Goal: Task Accomplishment & Management: Manage account settings

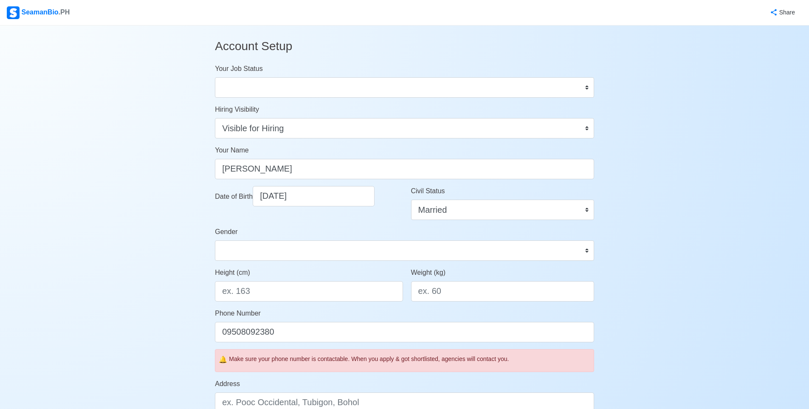
select select "Visible for Hiring"
select select "Married"
select select "[DEMOGRAPHIC_DATA]"
select select "PH"
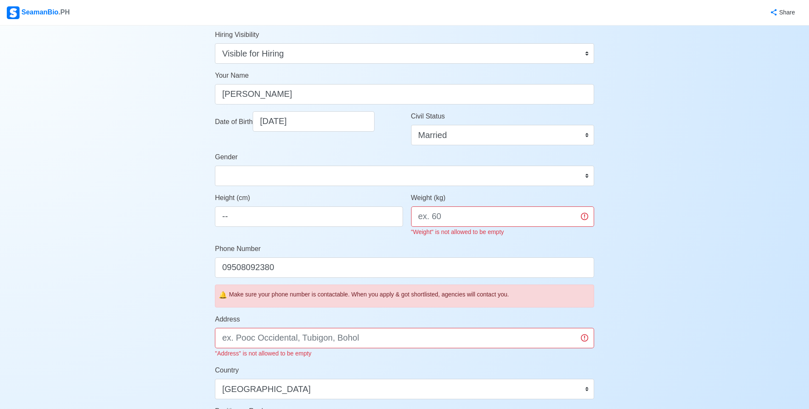
type input "-"
type input "164"
click at [452, 214] on input "Weight (kg)" at bounding box center [502, 216] width 183 height 20
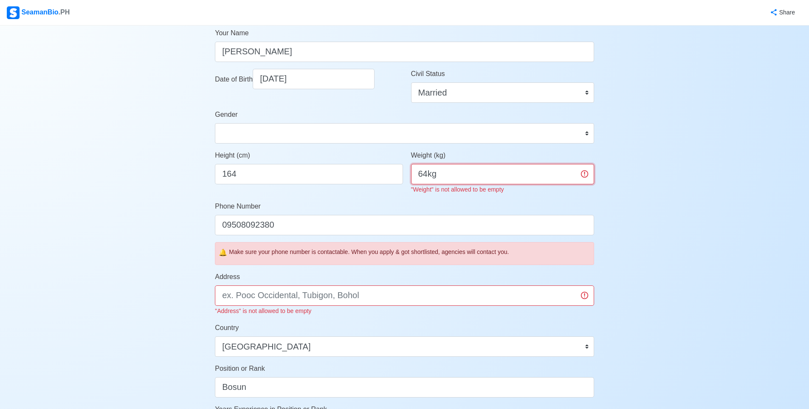
type input "64kg"
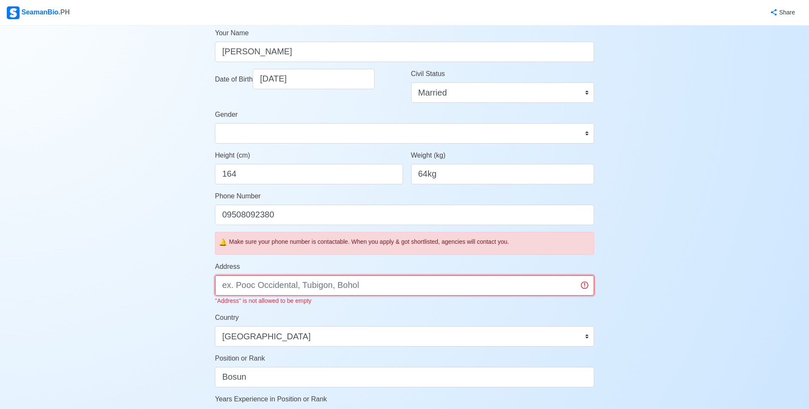
click at [267, 293] on input "Address" at bounding box center [404, 285] width 379 height 20
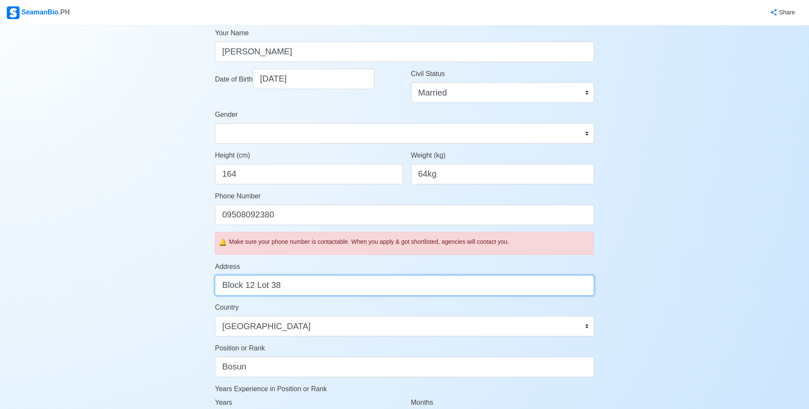
click at [280, 289] on input "Block 12 Lot 38" at bounding box center [404, 285] width 379 height 20
type input "Block 12 Lot 38 KS 28 Lancaster Gen Trias Cavite"
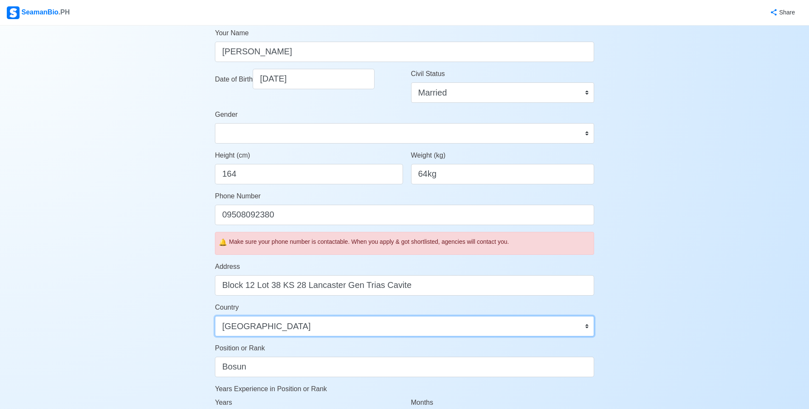
click at [280, 325] on select "[GEOGRAPHIC_DATA] [GEOGRAPHIC_DATA] [GEOGRAPHIC_DATA] [GEOGRAPHIC_DATA] [US_STA…" at bounding box center [404, 326] width 379 height 20
click at [215, 316] on select "[GEOGRAPHIC_DATA] [GEOGRAPHIC_DATA] [GEOGRAPHIC_DATA] [GEOGRAPHIC_DATA] [US_STA…" at bounding box center [404, 326] width 379 height 20
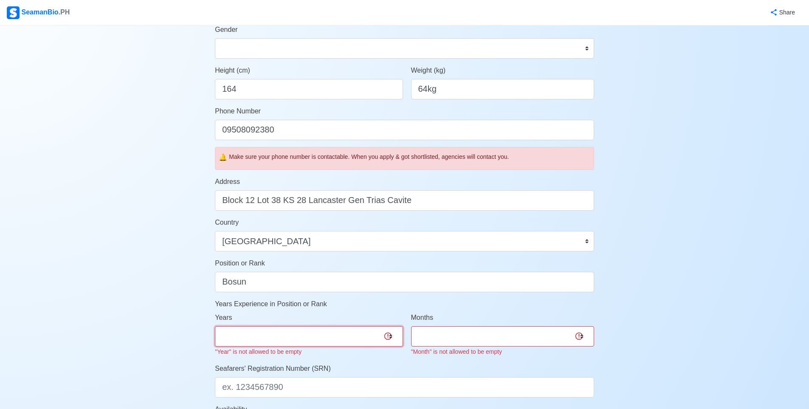
click at [254, 342] on select "0 1 2 3 4 5 6 7 8 9 10 11 12 13 14 15 16 17 18 19 20 21 22 23 24 25 26 27 28 29…" at bounding box center [309, 336] width 188 height 20
click at [267, 336] on select "0 1 2 3 4 5 6 7 8 9 10 11 12 13 14 15 16 17 18 19 20 21 22 23 24 25 26 27 28 29…" at bounding box center [309, 336] width 188 height 20
click at [505, 337] on select "0 1 2 3 4 5 6 7 8 9 10 11" at bounding box center [502, 336] width 183 height 20
click at [339, 330] on select "0 1 2 3 4 5 6 7 8 9 10 11 12 13 14 15 16 17 18 19 20 21 22 23 24 25 26 27 28 29…" at bounding box center [309, 336] width 188 height 20
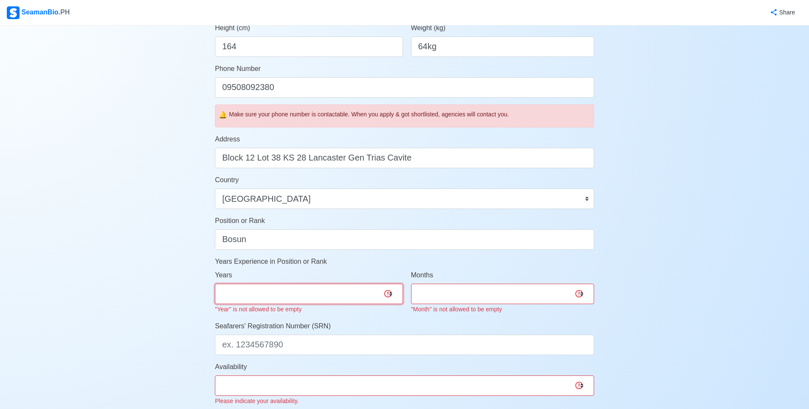
scroll to position [297, 0]
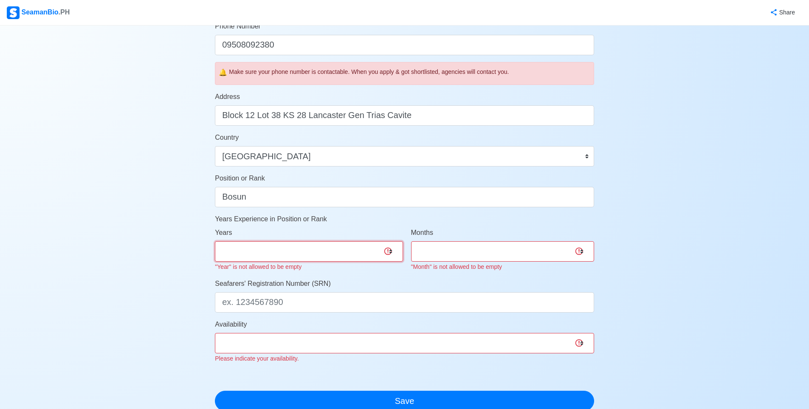
click at [257, 255] on select "0 1 2 3 4 5 6 7 8 9 10 11 12 13 14 15 16 17 18 19 20 21 22 23 24 25 26 27 28 29…" at bounding box center [309, 251] width 188 height 20
select select "5"
click at [215, 241] on select "0 1 2 3 4 5 6 7 8 9 10 11 12 13 14 15 16 17 18 19 20 21 22 23 24 25 26 27 28 29…" at bounding box center [309, 251] width 188 height 20
click at [422, 246] on select "0 1 2 3 4 5 6 7 8 9 10 11" at bounding box center [502, 251] width 183 height 20
click at [411, 241] on select "0 1 2 3 4 5 6 7 8 9 10 11" at bounding box center [502, 251] width 183 height 20
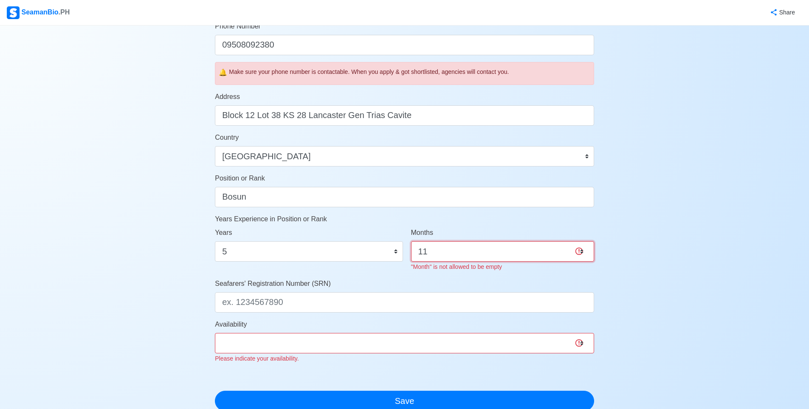
click at [577, 246] on select "0 1 2 3 4 5 6 7 8 9 10 11" at bounding box center [502, 251] width 183 height 20
click at [411, 241] on select "0 1 2 3 4 5 6 7 8 9 10 11" at bounding box center [502, 251] width 183 height 20
click at [578, 248] on select "0 1 2 3 4 5 6 7 8 9 10 11" at bounding box center [502, 251] width 183 height 20
select select "11"
click at [411, 241] on select "0 1 2 3 4 5 6 7 8 9 10 11" at bounding box center [502, 251] width 183 height 20
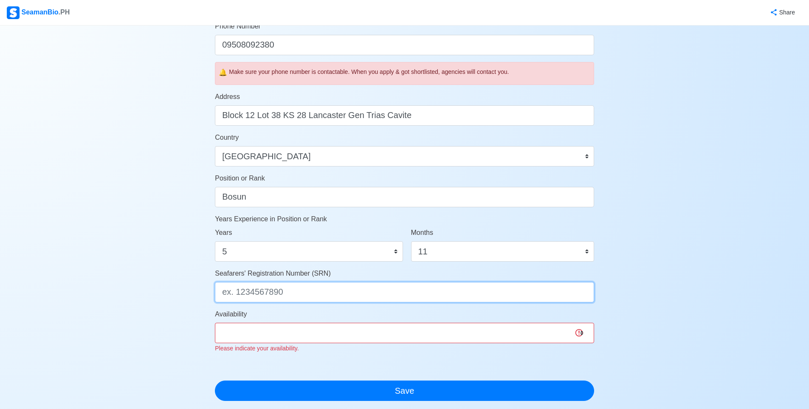
click at [277, 305] on form "Your Job Status Onboard Actively Looking for Job Not Looking for Job "Job Statu…" at bounding box center [404, 83] width 379 height 635
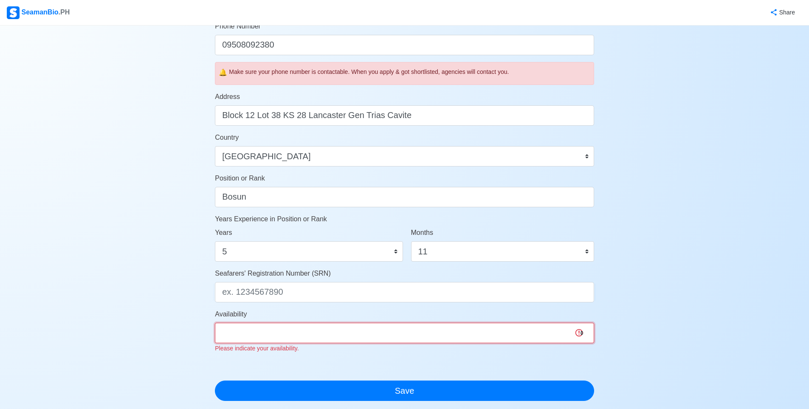
click at [581, 331] on select "Immediate [DATE] [DATE] [DATE] [DATE] [DATE] [DATE] [DATE] [DATE] [DATE]" at bounding box center [404, 333] width 379 height 20
select select "4102416000000"
click at [215, 323] on select "Immediate [DATE] [DATE] [DATE] [DATE] [DATE] [DATE] [DATE] [DATE] [DATE]" at bounding box center [404, 333] width 379 height 20
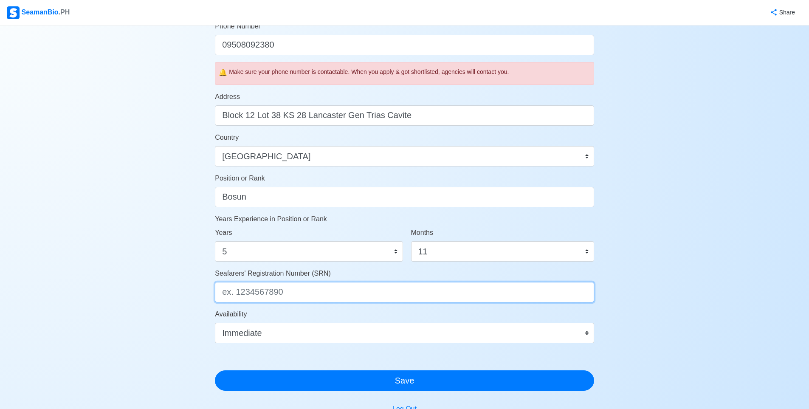
click at [293, 289] on input "Seafarers' Registration Number (SRN)" at bounding box center [404, 292] width 379 height 20
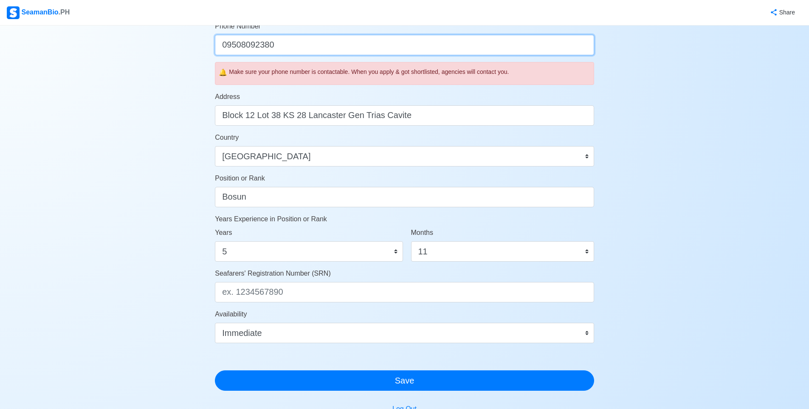
click at [246, 43] on input "09508092380" at bounding box center [404, 45] width 379 height 20
click at [237, 43] on input "09508092380" at bounding box center [404, 45] width 379 height 20
click at [259, 45] on input "095-08092380" at bounding box center [404, 45] width 379 height 20
type input "[PHONE_NUMBER]"
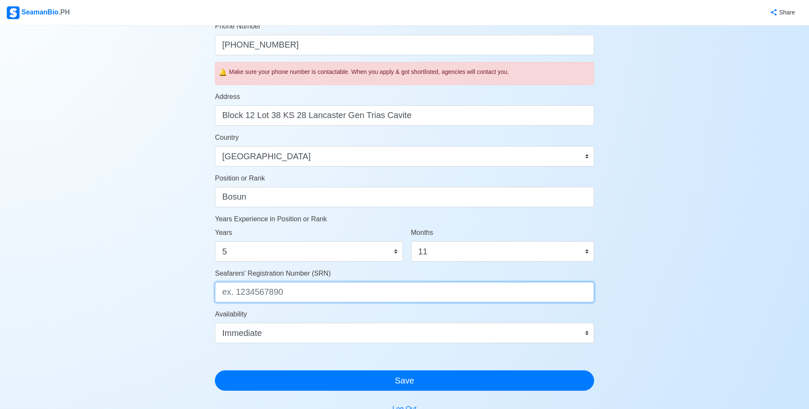
click at [277, 293] on input "Seafarers' Registration Number (SRN)" at bounding box center [404, 292] width 379 height 20
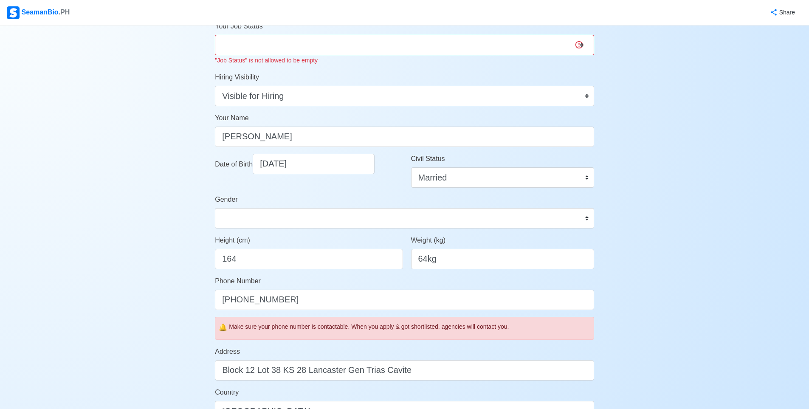
scroll to position [0, 0]
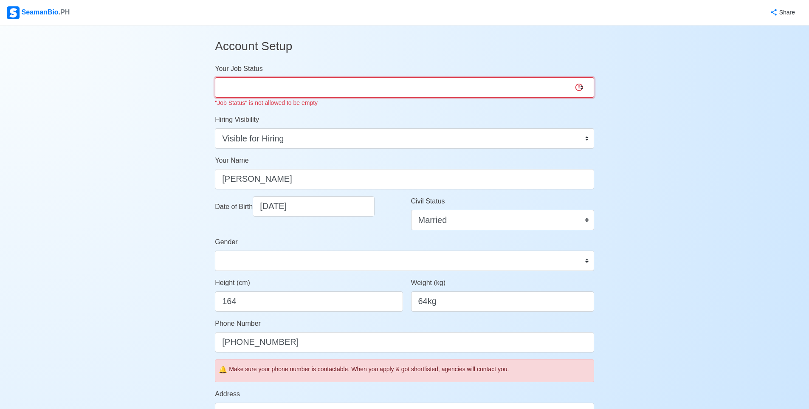
click at [264, 89] on select "Onboard Actively Looking for Job Not Looking for Job" at bounding box center [404, 87] width 379 height 20
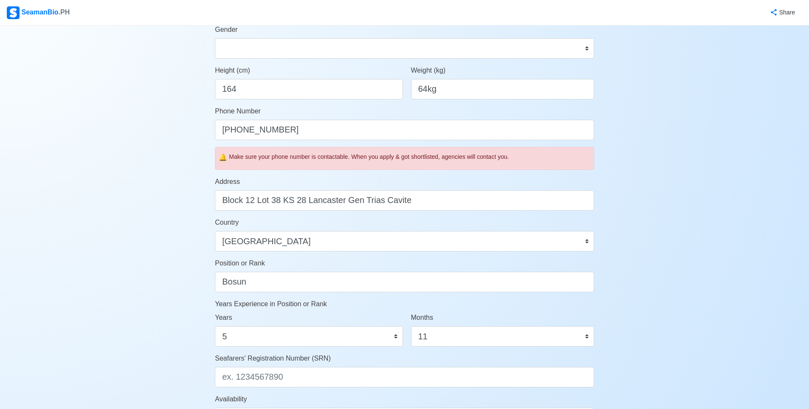
scroll to position [297, 0]
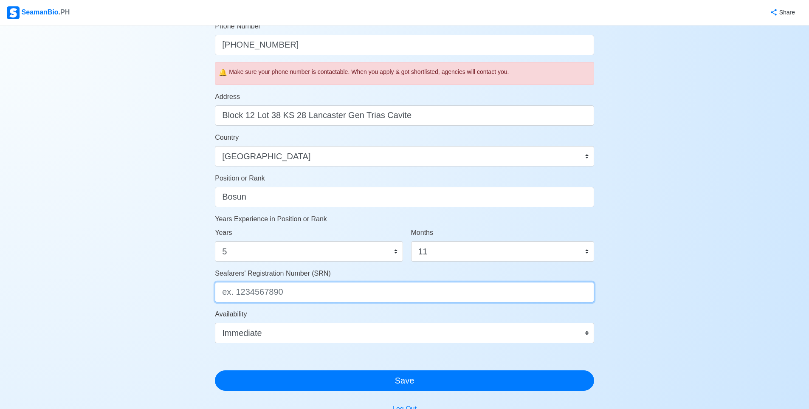
click at [248, 288] on input "Seafarers' Registration Number (SRN)" at bounding box center [404, 292] width 379 height 20
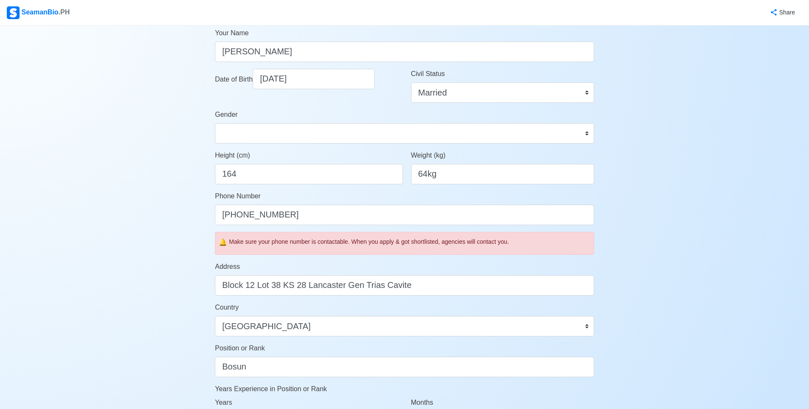
scroll to position [0, 0]
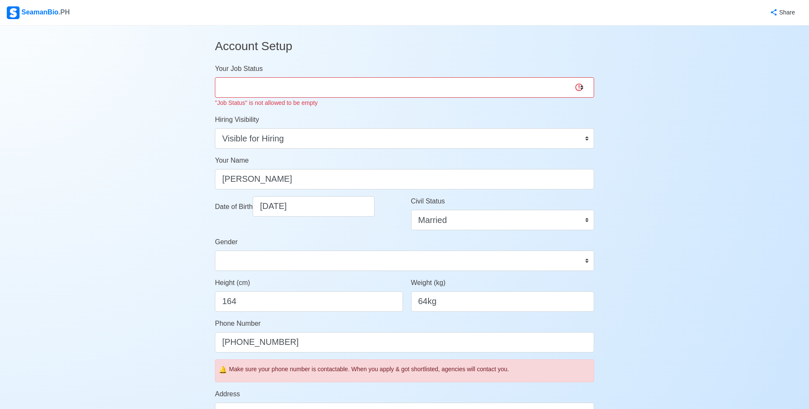
type input "8106010018"
click at [307, 83] on select "Onboard Actively Looking for Job Not Looking for Job" at bounding box center [404, 87] width 379 height 20
click at [215, 77] on select "Onboard Actively Looking for Job Not Looking for Job" at bounding box center [404, 87] width 379 height 20
click at [294, 88] on select "Onboard Actively Looking for Job Not Looking for Job" at bounding box center [404, 87] width 379 height 20
click at [215, 77] on select "Onboard Actively Looking for Job Not Looking for Job" at bounding box center [404, 87] width 379 height 20
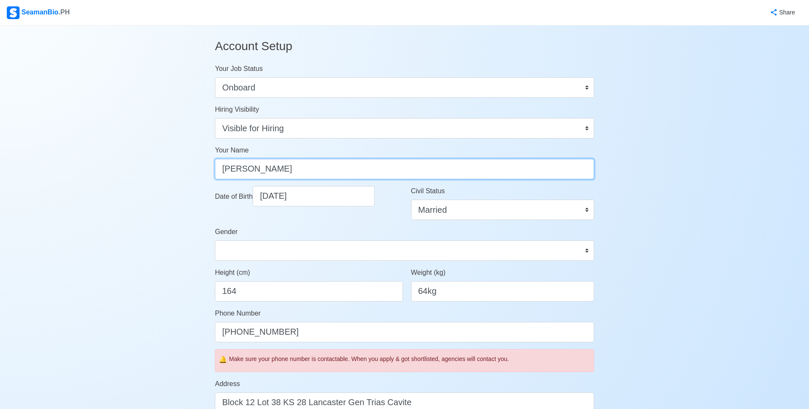
click at [302, 186] on form "Your Job Status Onboard Actively Looking for Job Not Looking for Job Hiring Vis…" at bounding box center [404, 371] width 379 height 614
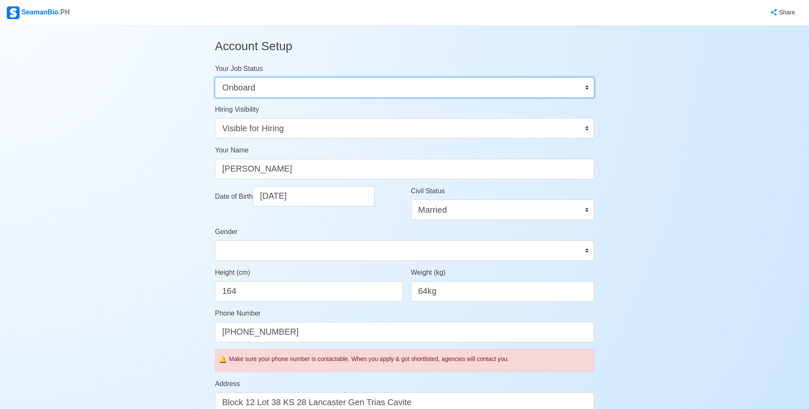
click at [285, 82] on select "Onboard Actively Looking for Job Not Looking for Job" at bounding box center [404, 87] width 379 height 20
select select "Actively Looking for Job"
click at [215, 77] on select "Onboard Actively Looking for Job Not Looking for Job" at bounding box center [404, 87] width 379 height 20
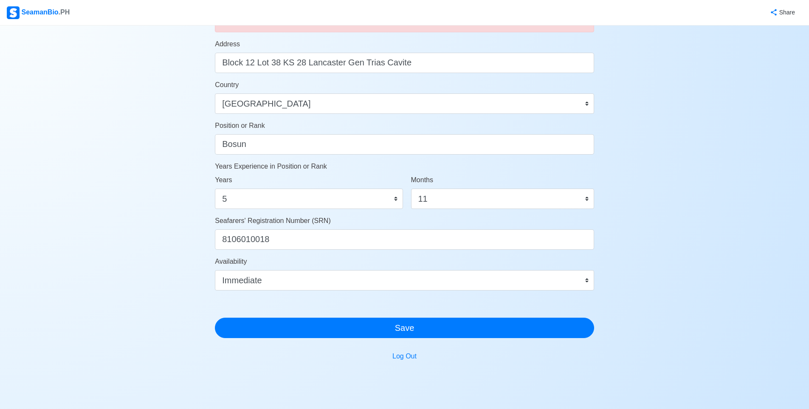
scroll to position [373, 0]
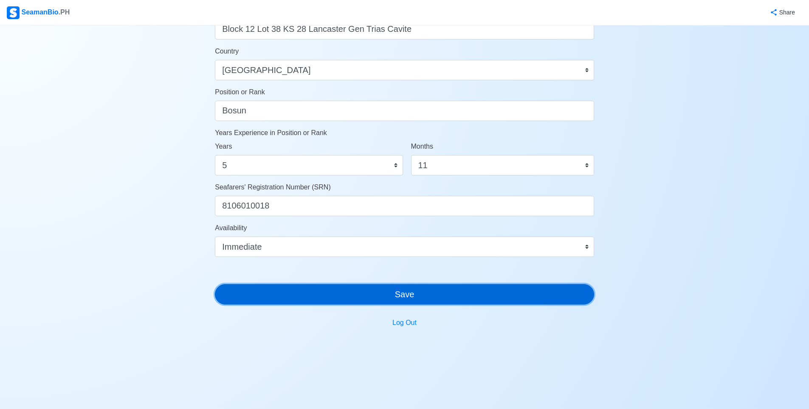
click at [410, 290] on button "Save" at bounding box center [404, 294] width 379 height 20
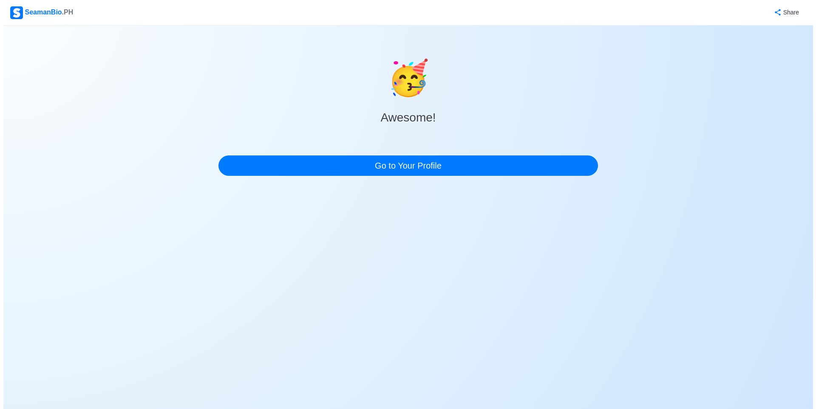
scroll to position [0, 0]
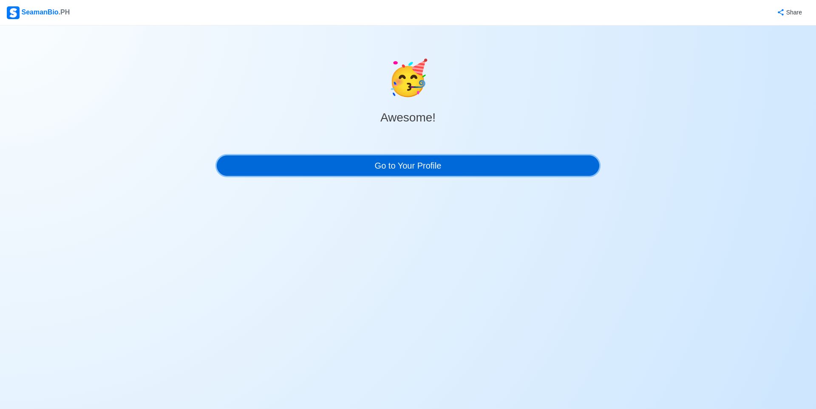
click at [395, 159] on link "Go to Your Profile" at bounding box center [408, 165] width 382 height 20
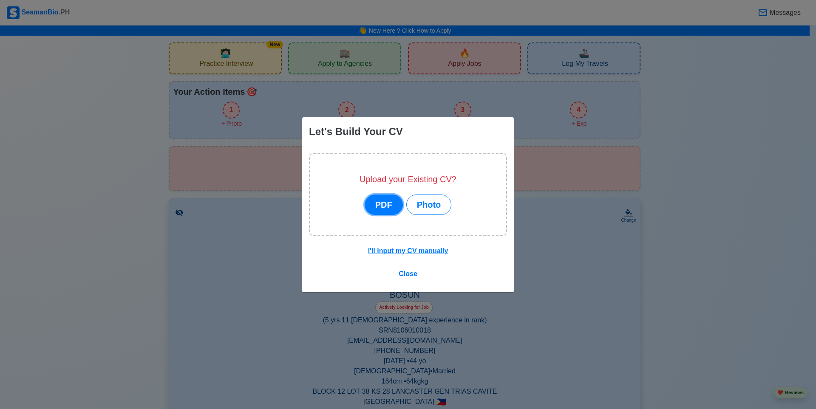
click at [394, 205] on button "PDF" at bounding box center [383, 205] width 38 height 20
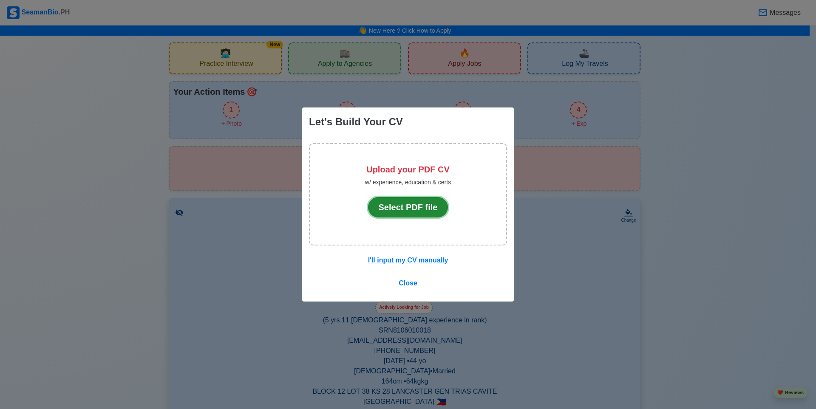
click at [421, 209] on button "Select PDF file" at bounding box center [408, 207] width 80 height 20
click at [427, 260] on u "I'll input my CV manually" at bounding box center [408, 260] width 80 height 7
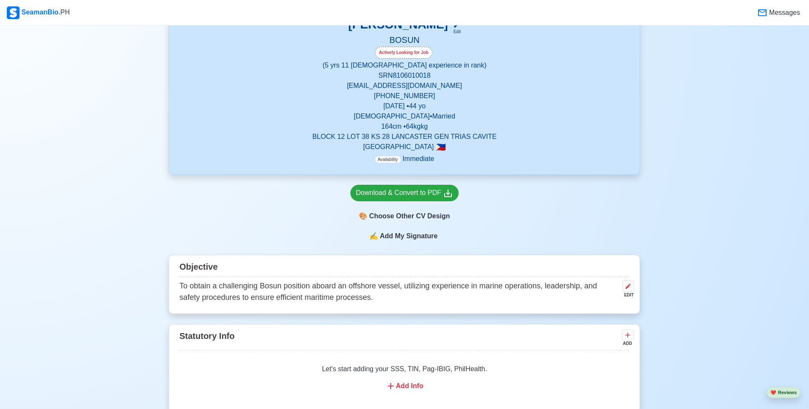
scroll to position [212, 0]
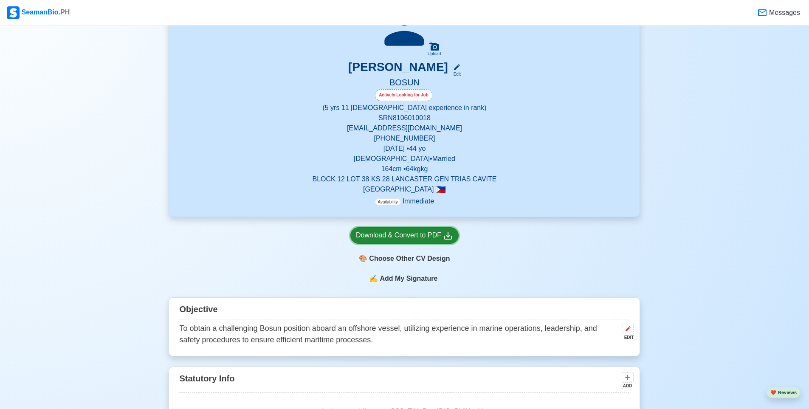
click at [447, 230] on link "Download & Convert to PDF" at bounding box center [404, 235] width 108 height 17
